Goal: Task Accomplishment & Management: Use online tool/utility

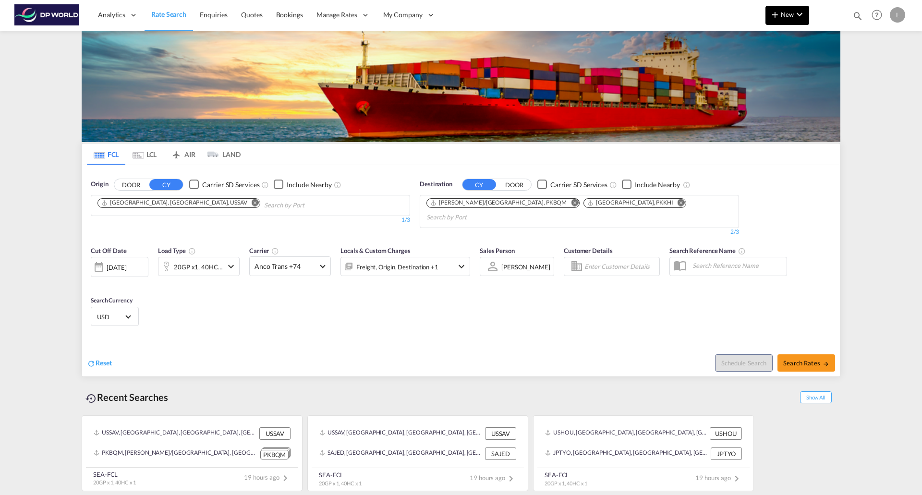
click at [788, 14] on span "New" at bounding box center [788, 15] width 36 height 8
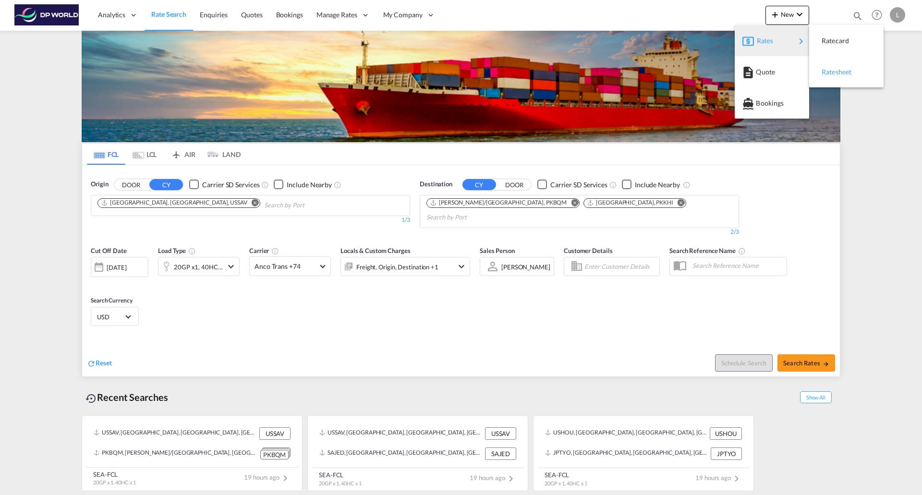
click at [832, 72] on span "Ratesheet" at bounding box center [827, 71] width 11 height 19
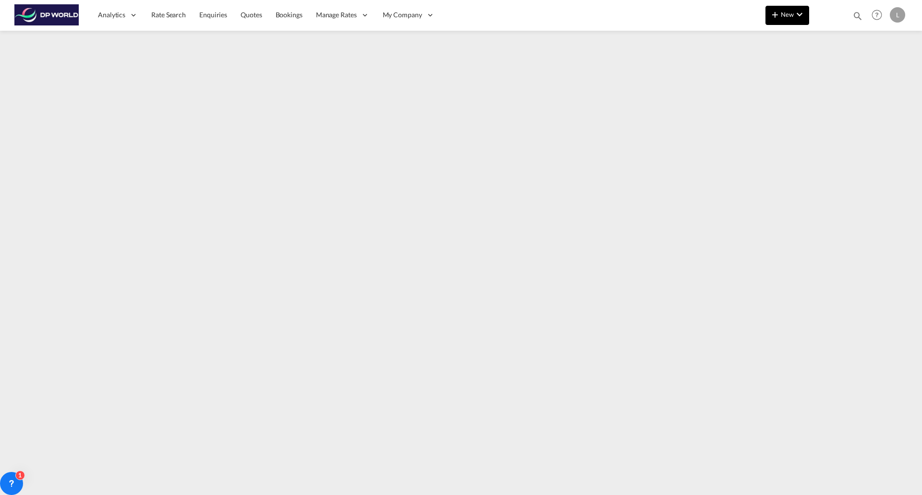
click at [777, 16] on md-icon "icon-plus 400-fg" at bounding box center [776, 15] width 12 height 12
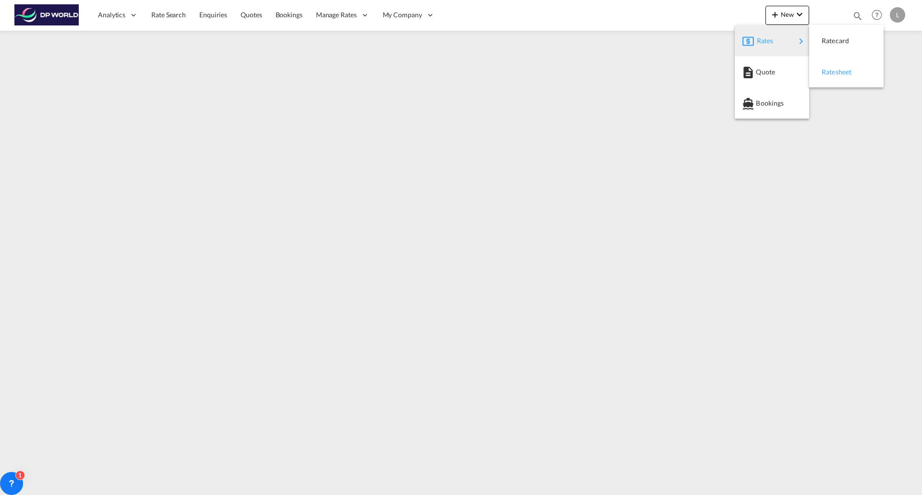
click at [833, 72] on span "Ratesheet" at bounding box center [827, 71] width 11 height 19
